Goal: Task Accomplishment & Management: Use online tool/utility

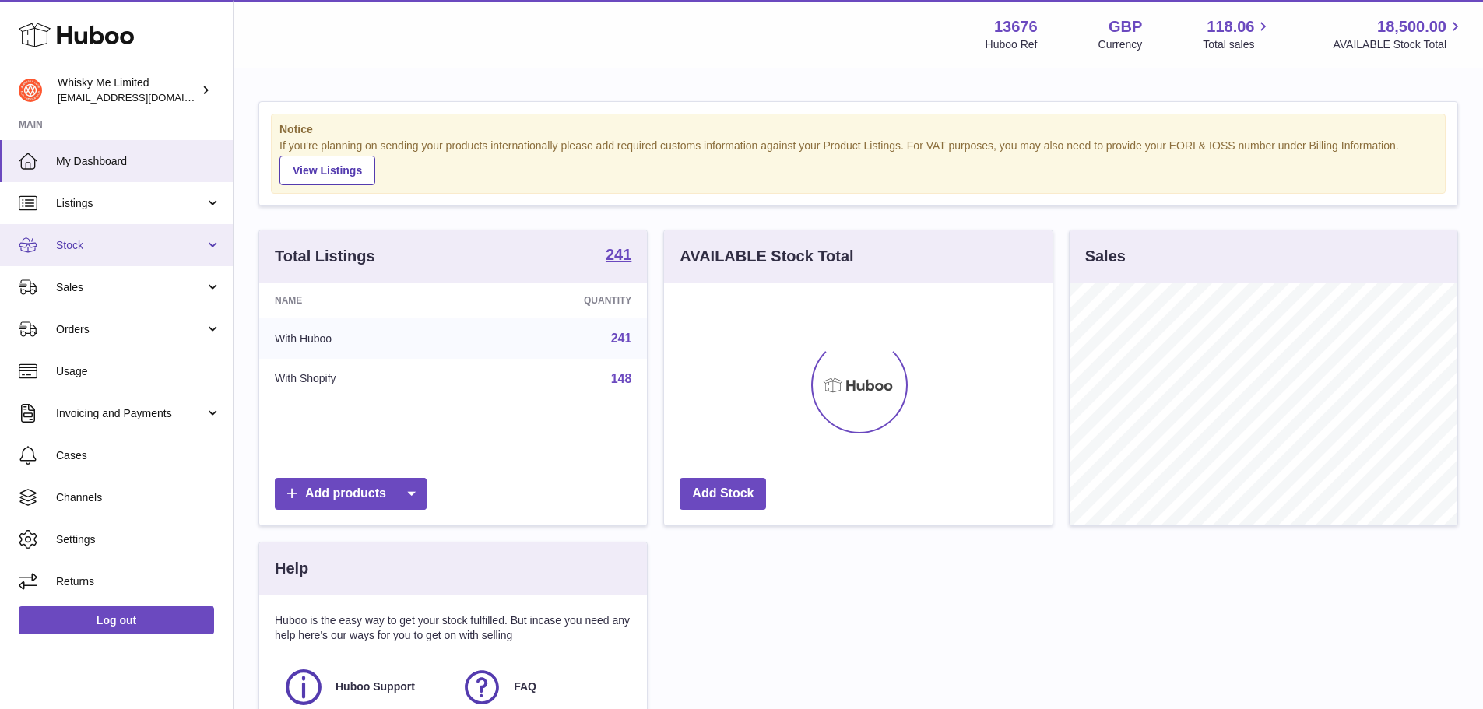
scroll to position [243, 389]
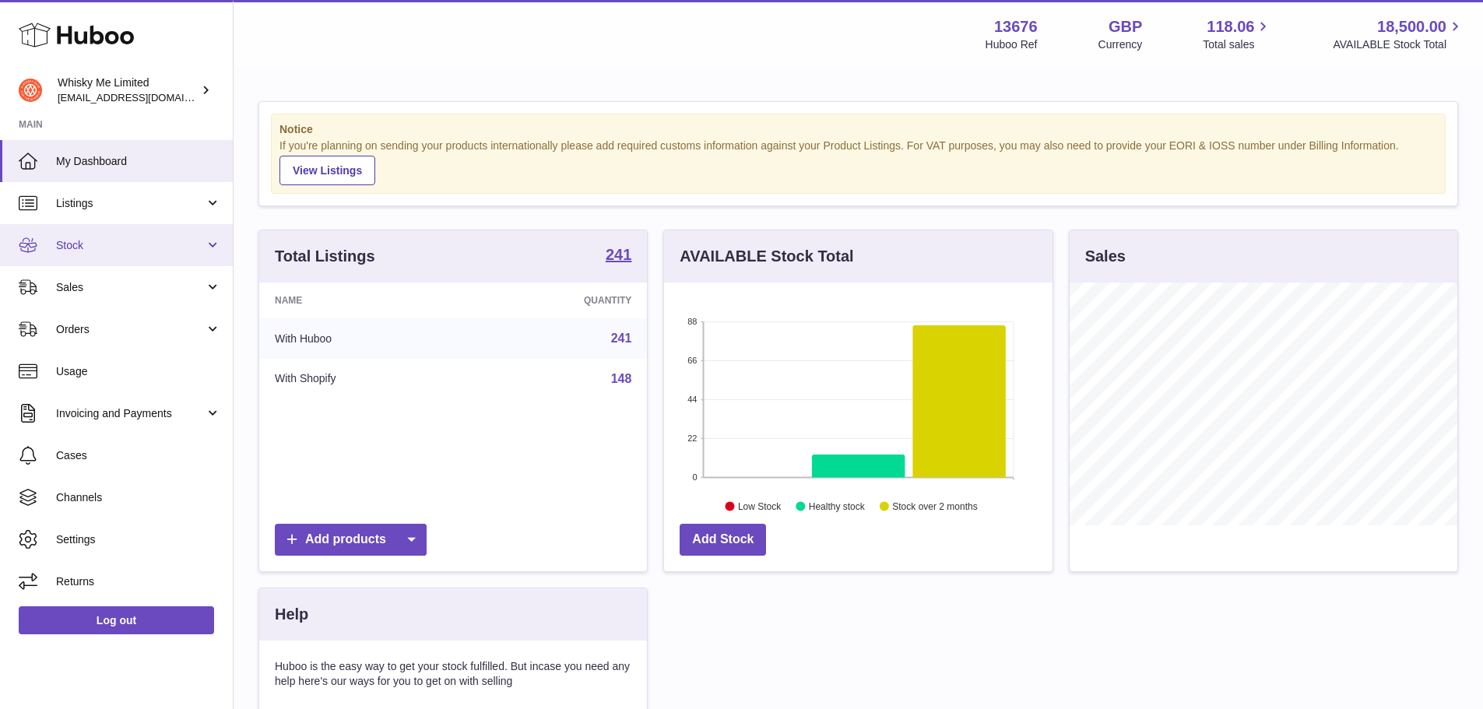
click at [107, 257] on link "Stock" at bounding box center [116, 245] width 233 height 42
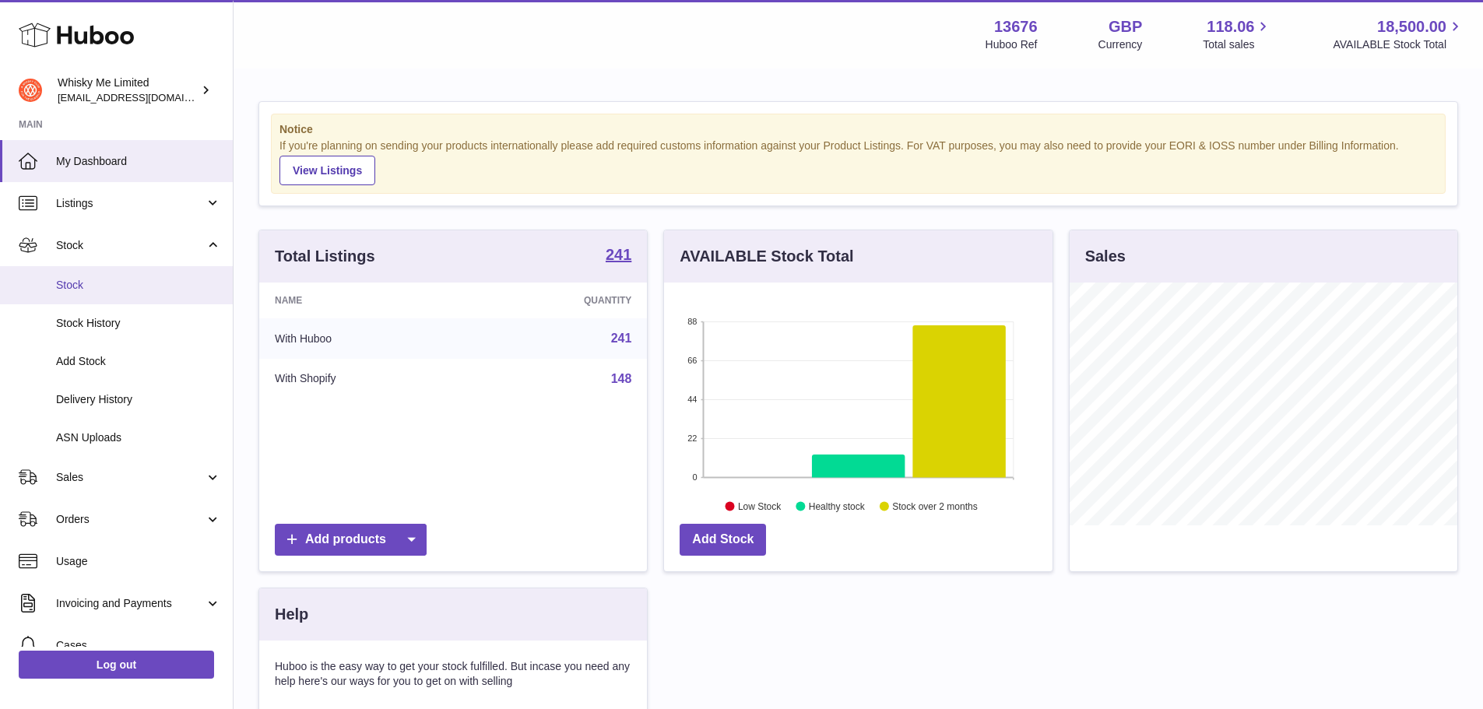
click at [79, 287] on span "Stock" at bounding box center [138, 285] width 165 height 15
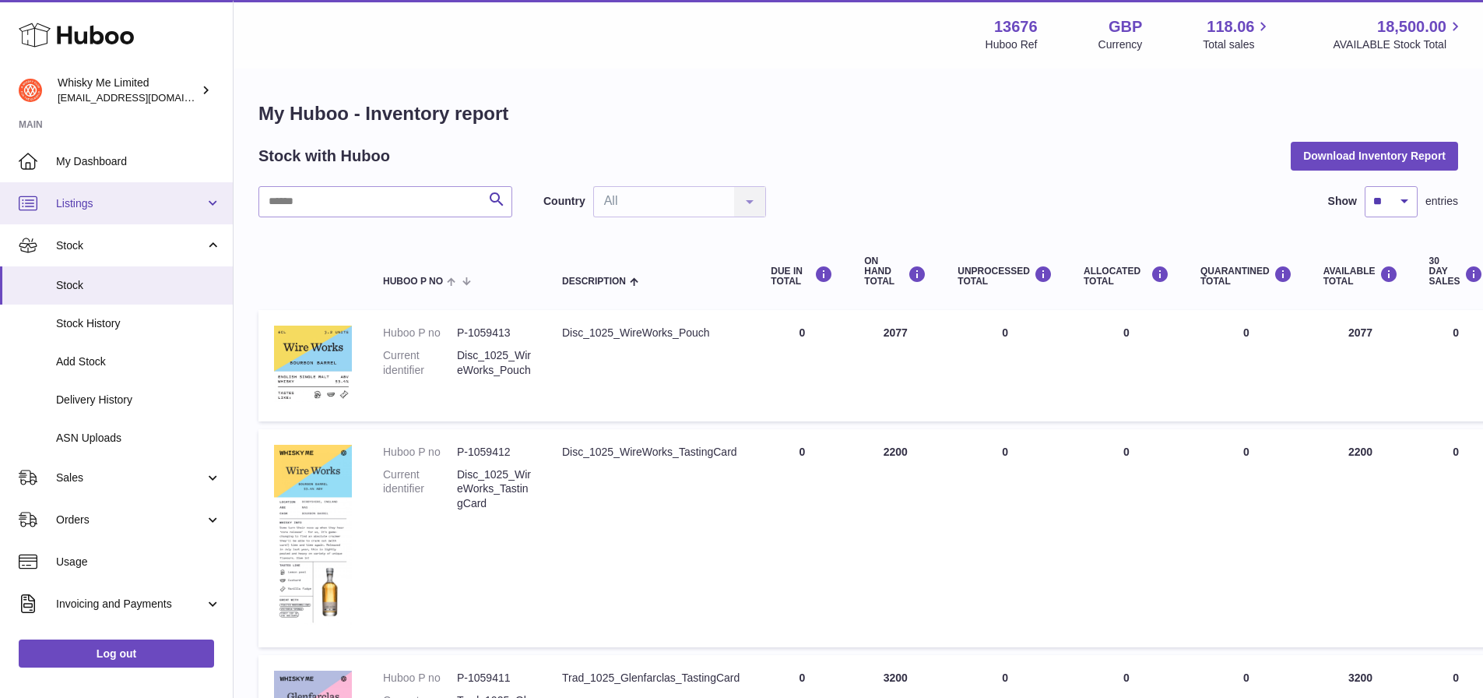
click at [103, 214] on link "Listings" at bounding box center [116, 203] width 233 height 42
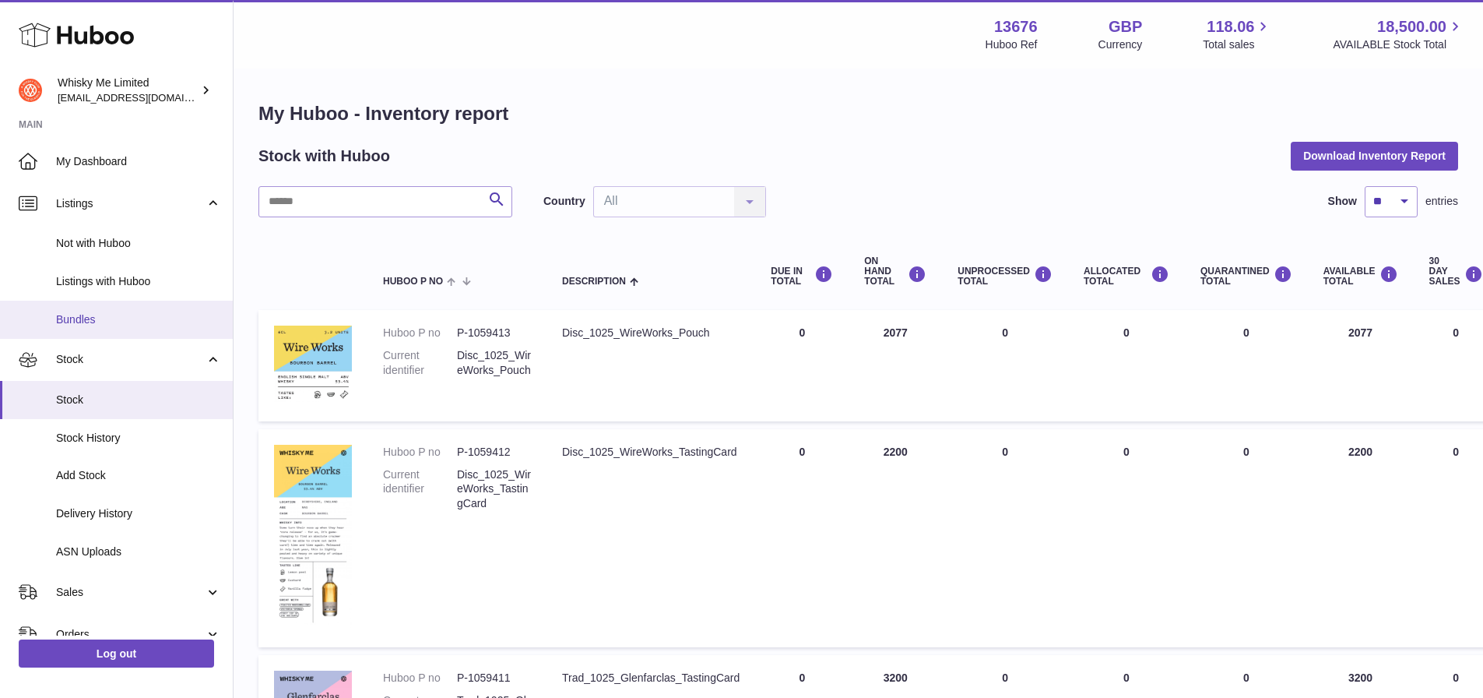
click at [99, 315] on span "Bundles" at bounding box center [138, 319] width 165 height 15
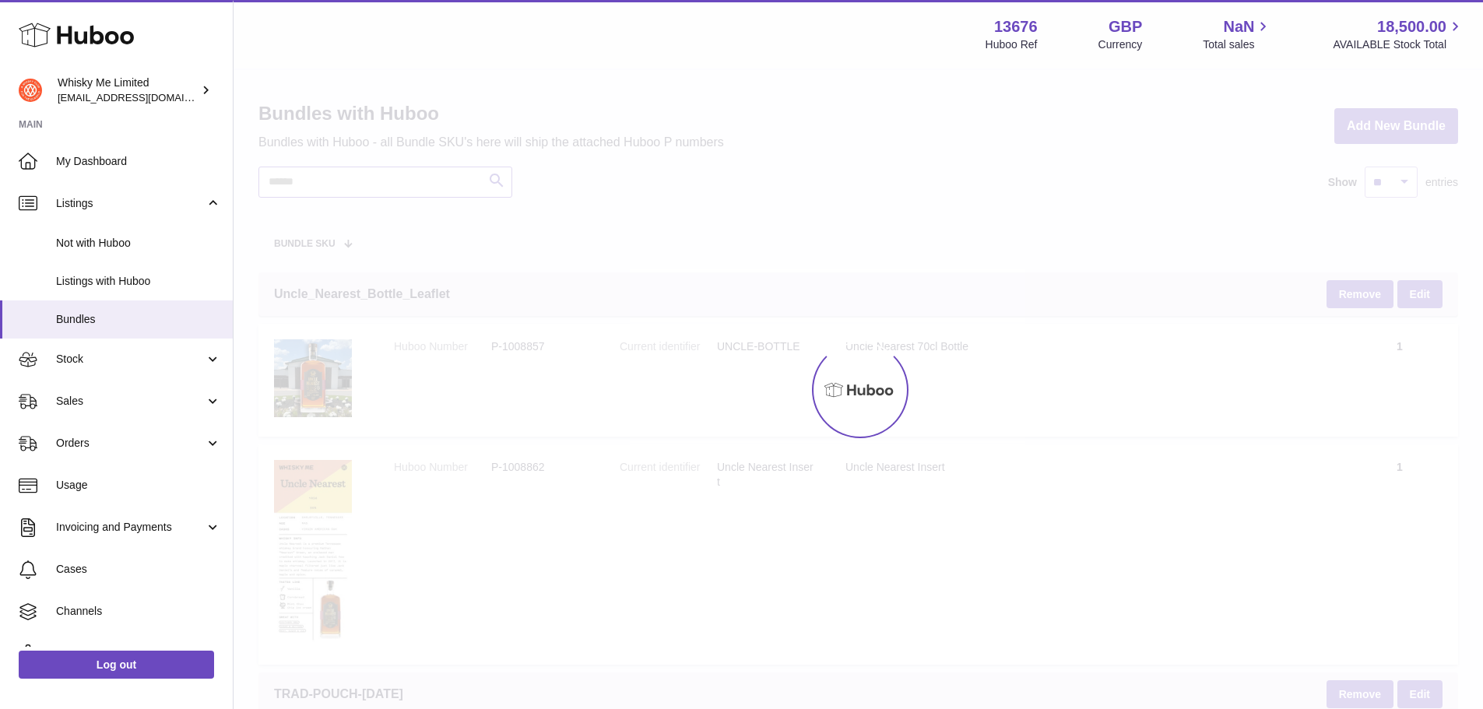
click at [331, 192] on input "text" at bounding box center [386, 182] width 254 height 31
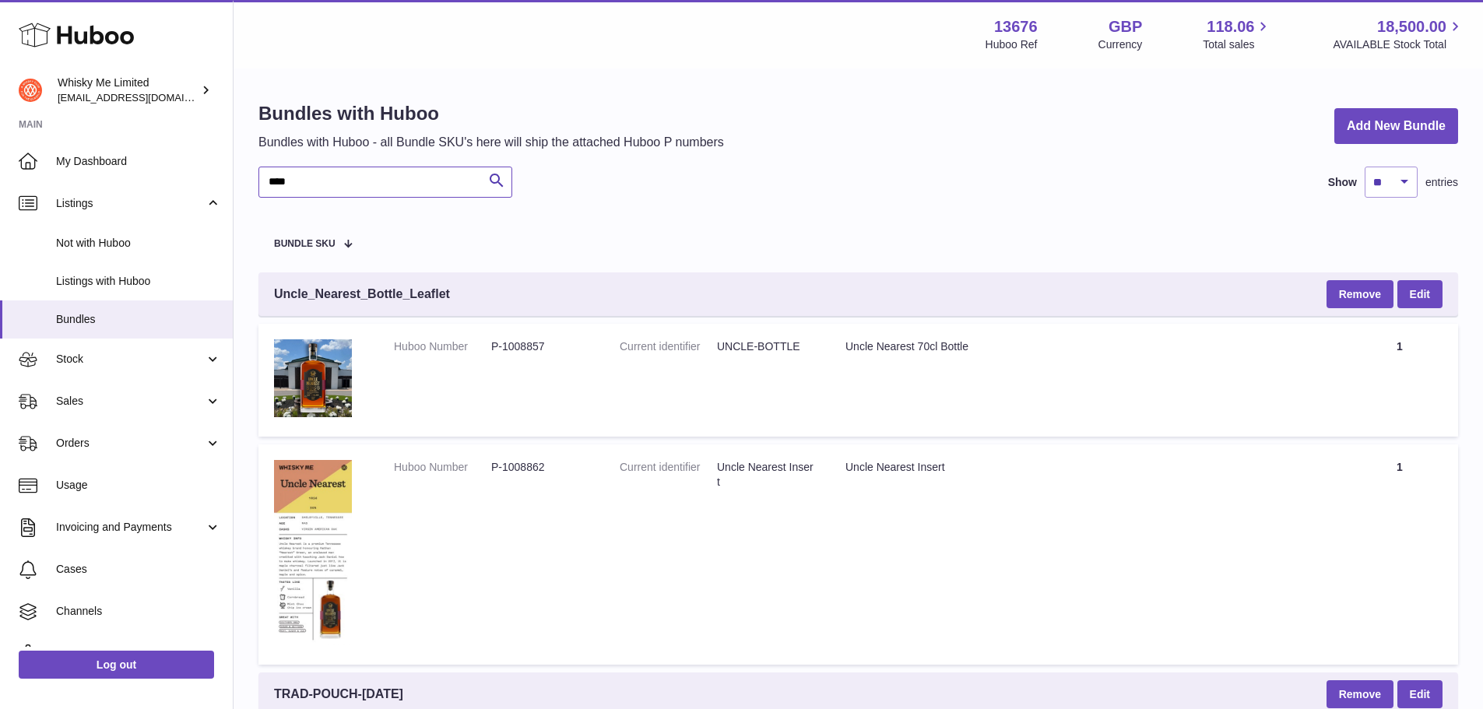
type input "****"
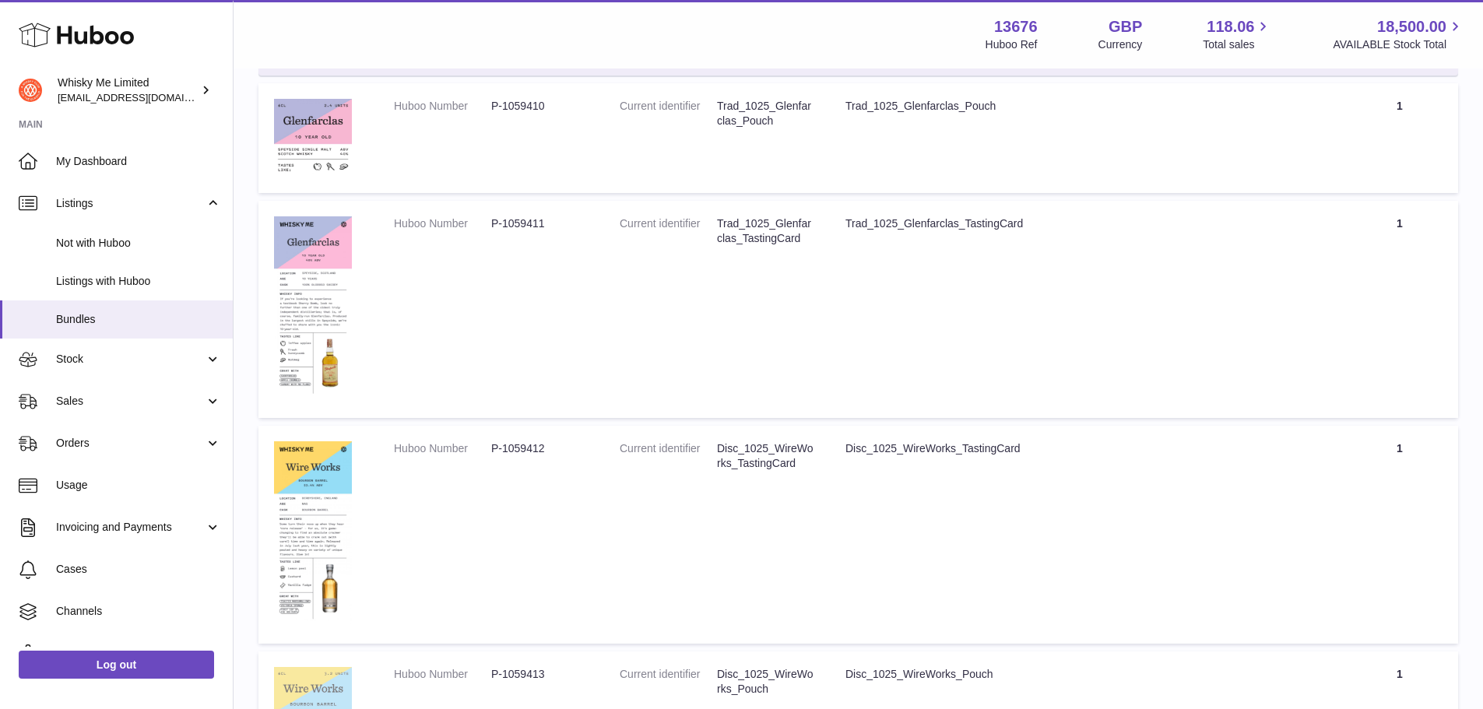
scroll to position [1102, 0]
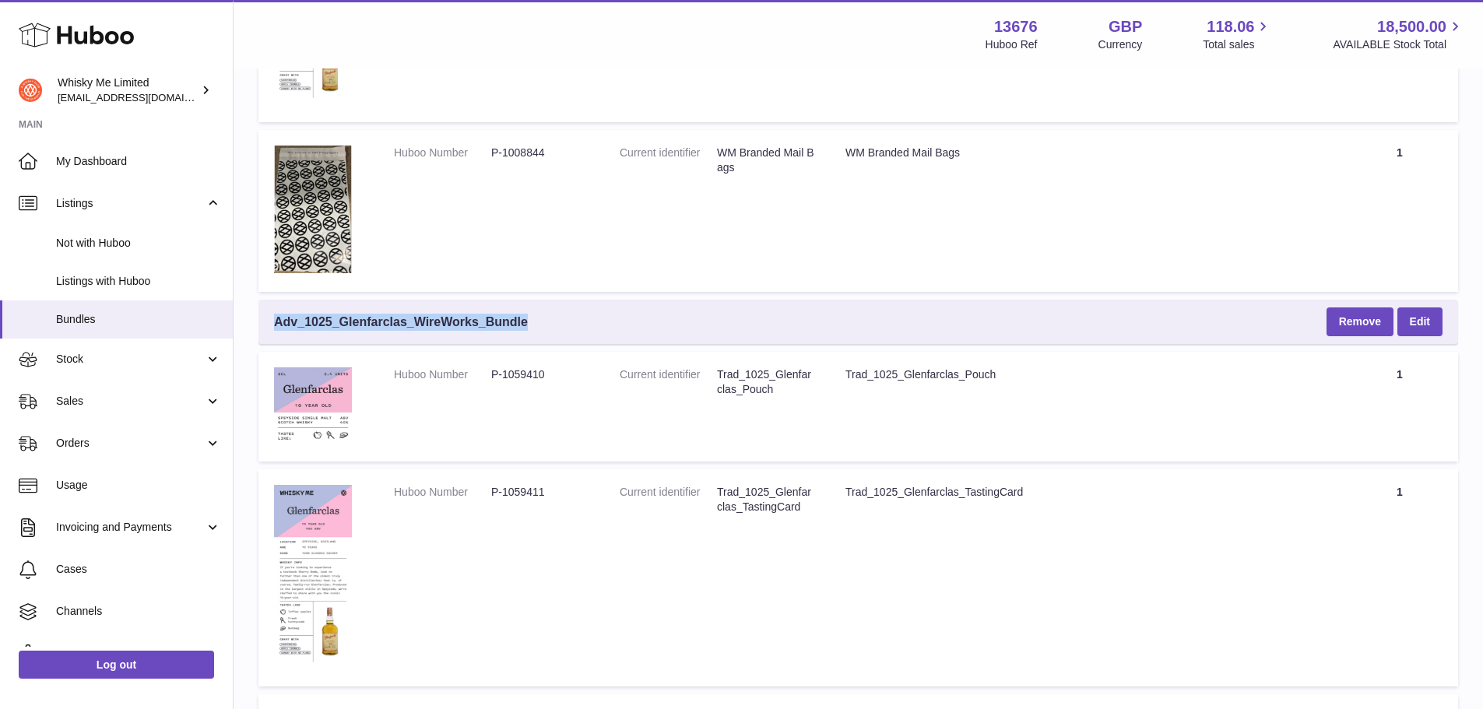
drag, startPoint x: 271, startPoint y: 315, endPoint x: 532, endPoint y: 336, distance: 261.7
click at [532, 336] on div "Adv_1025_Glenfarclas_WireWorks_Bundle Remove Edit" at bounding box center [859, 322] width 1200 height 44
copy span "Adv_1025_Glenfarclas_WireWorks_Bundle"
click at [1263, 456] on td "Title Trad_1025_Glenfarclas_Pouch" at bounding box center [1086, 407] width 512 height 111
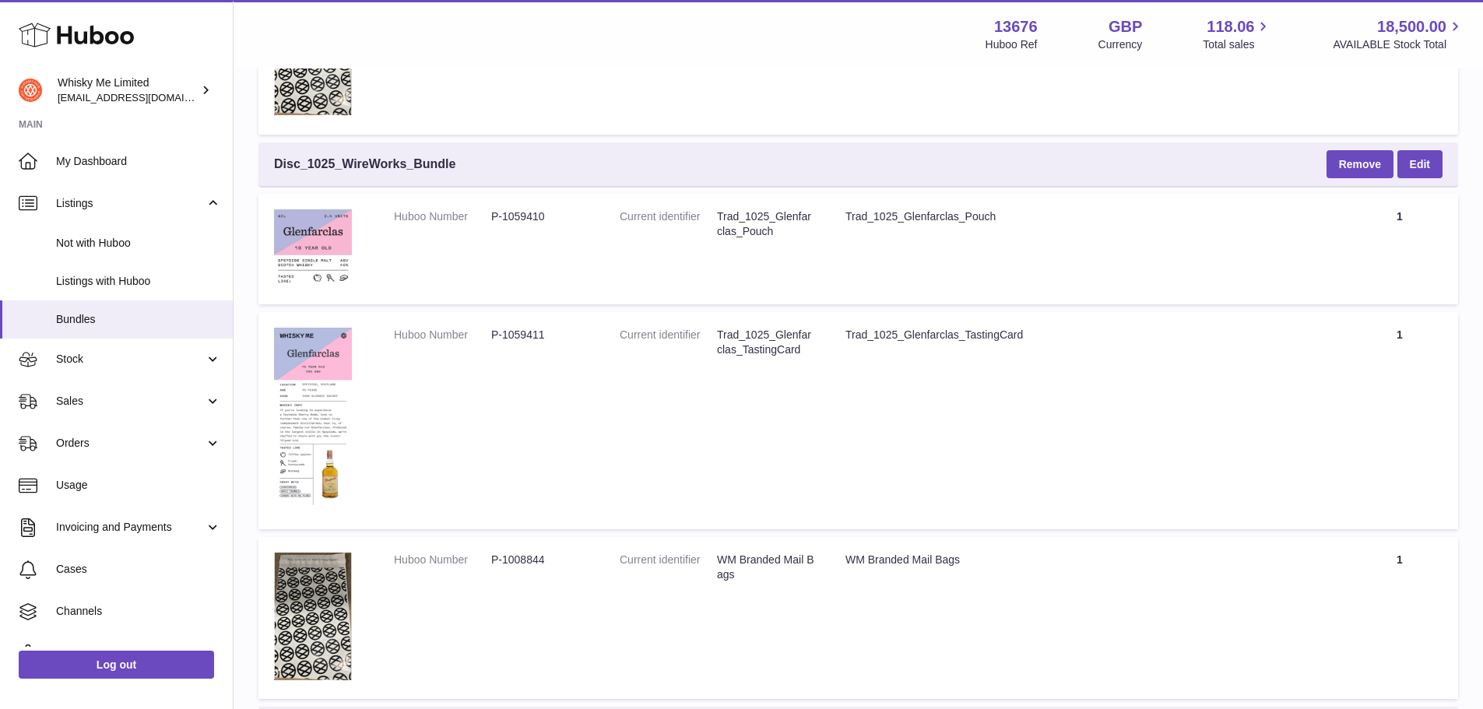
scroll to position [401, 0]
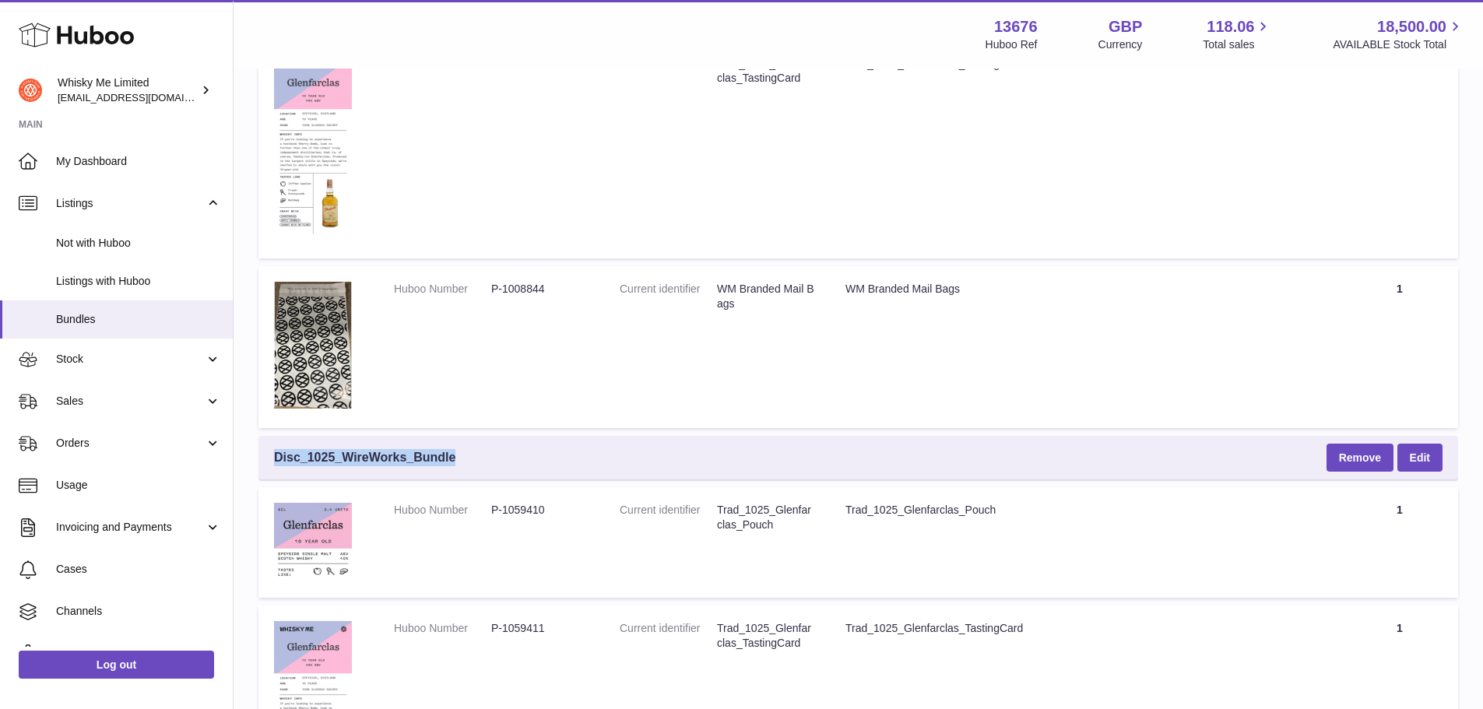
drag, startPoint x: 465, startPoint y: 458, endPoint x: 276, endPoint y: 449, distance: 189.5
click at [276, 449] on div "Disc_1025_WireWorks_Bundle Remove Edit" at bounding box center [859, 458] width 1200 height 44
copy span "Disc_1025_WireWorks_Bundle"
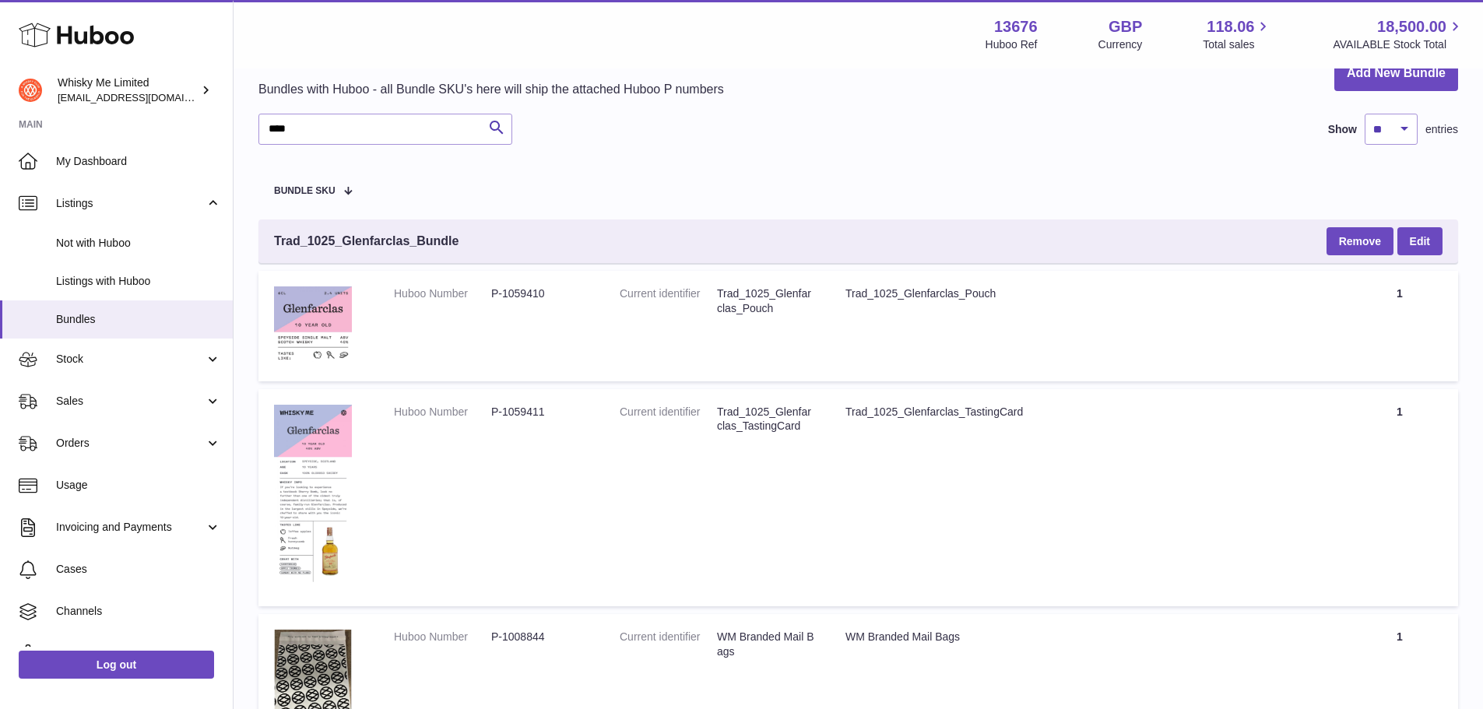
scroll to position [12, 0]
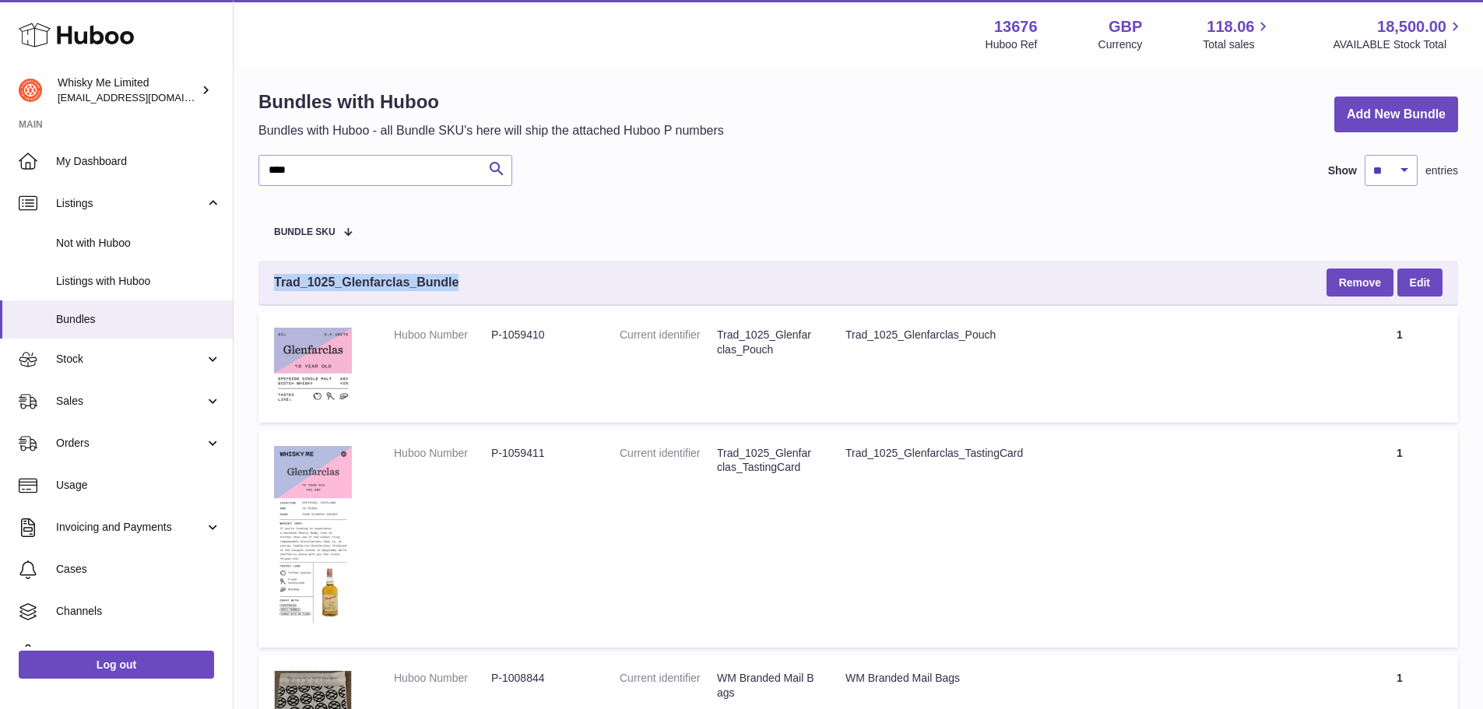
drag, startPoint x: 461, startPoint y: 282, endPoint x: 276, endPoint y: 281, distance: 184.6
click at [276, 281] on div "Trad_1025_Glenfarclas_Bundle Remove Edit" at bounding box center [859, 283] width 1200 height 44
copy span "Trad_1025_Glenfarclas_Bundle"
